Goal: Book appointment/travel/reservation

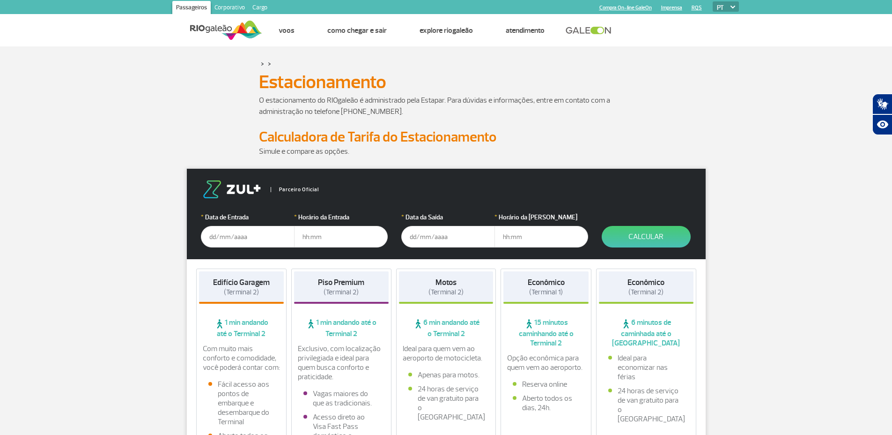
click at [253, 232] on input "text" at bounding box center [248, 237] width 94 height 22
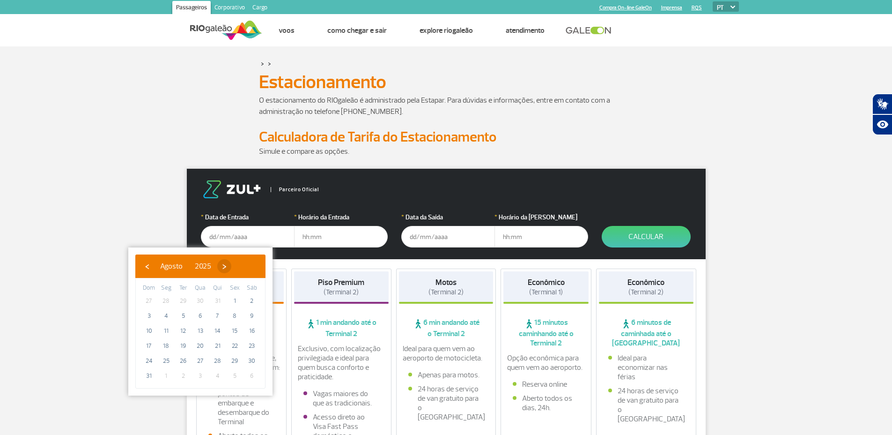
click at [231, 264] on span "›" at bounding box center [224, 266] width 14 height 14
click at [235, 326] on span "19" at bounding box center [234, 330] width 15 height 15
type input "[DATE]"
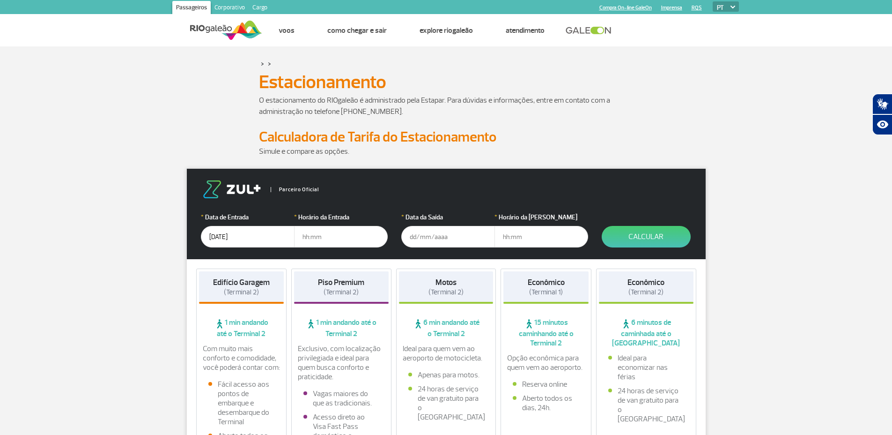
click at [337, 232] on input "text" at bounding box center [341, 237] width 94 height 22
type input "20:00"
click at [416, 239] on input "text" at bounding box center [448, 237] width 94 height 22
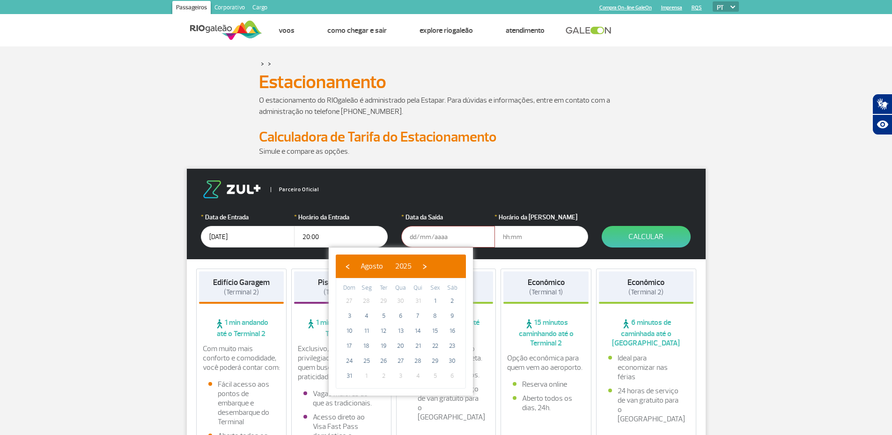
click at [445, 270] on div "‹ ​ Agosto ​ 2025 ​ ›" at bounding box center [401, 265] width 130 height 23
click at [432, 268] on span "›" at bounding box center [425, 266] width 14 height 14
click at [349, 349] on span "21" at bounding box center [349, 345] width 15 height 15
type input "[DATE]"
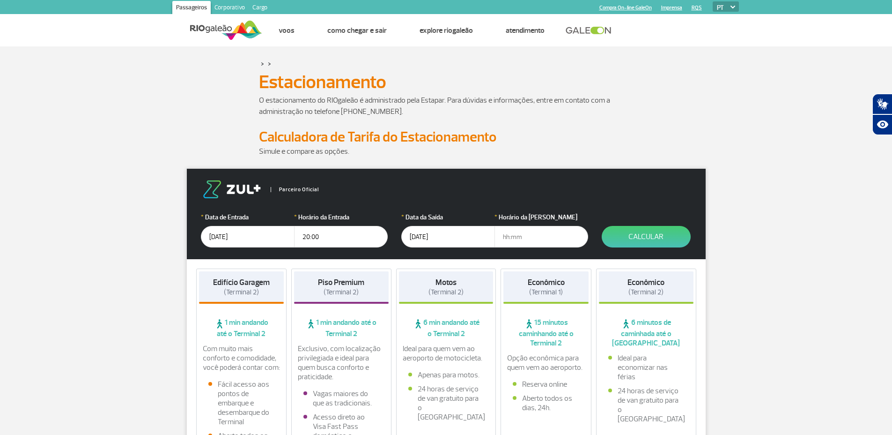
click at [534, 247] on input "text" at bounding box center [542, 237] width 94 height 22
type input "22:00"
click at [638, 228] on button "Calcular" at bounding box center [646, 237] width 89 height 22
